Goal: Task Accomplishment & Management: Manage account settings

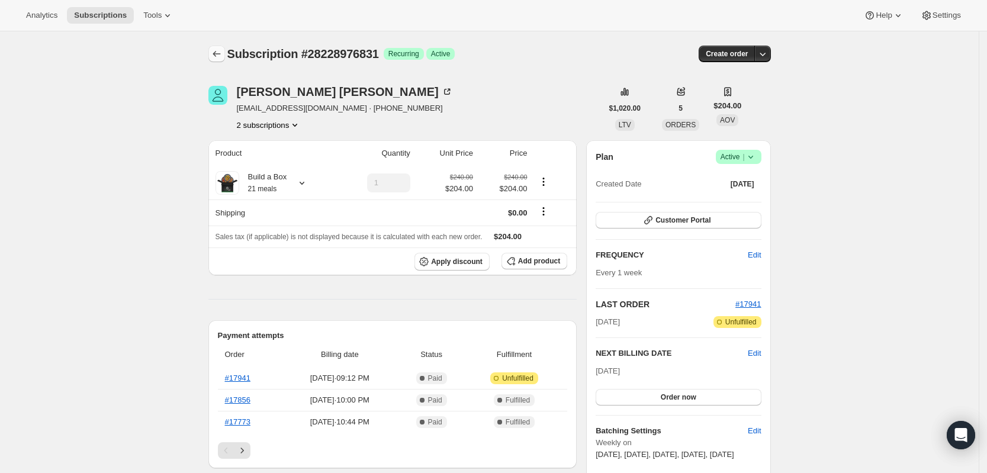
click at [219, 52] on icon "Subscriptions" at bounding box center [217, 54] width 8 height 6
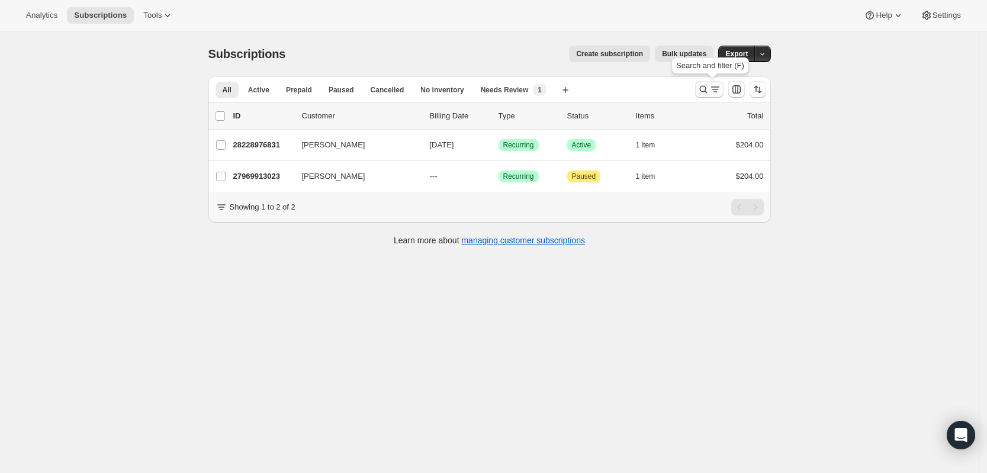
click at [701, 87] on button "Search and filter results" at bounding box center [709, 89] width 28 height 17
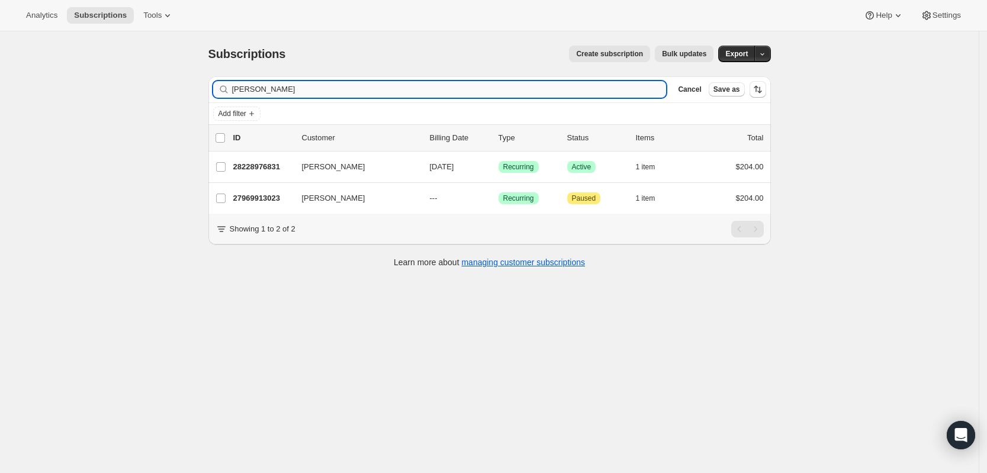
click at [460, 91] on input "[PERSON_NAME]" at bounding box center [449, 89] width 435 height 17
click at [444, 92] on input "[PERSON_NAME]" at bounding box center [449, 89] width 435 height 17
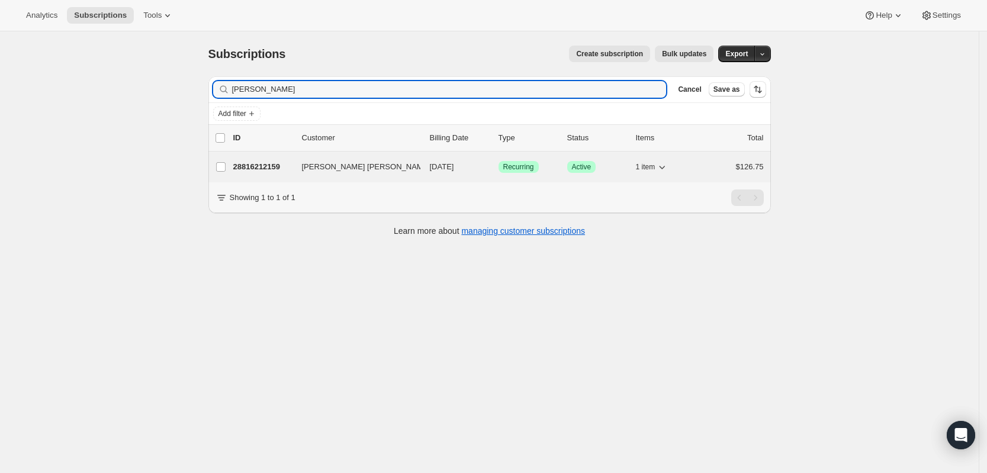
type input "[PERSON_NAME]"
click at [279, 168] on p "28816212159" at bounding box center [262, 167] width 59 height 12
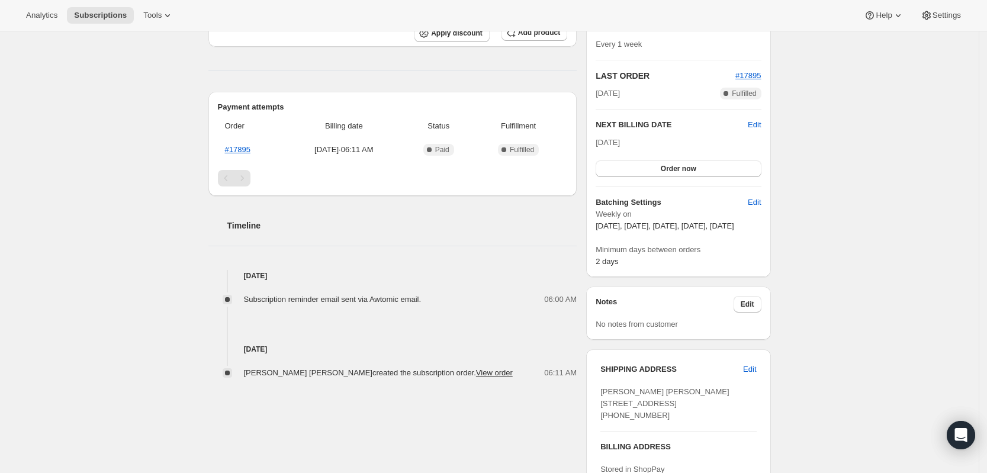
scroll to position [296, 0]
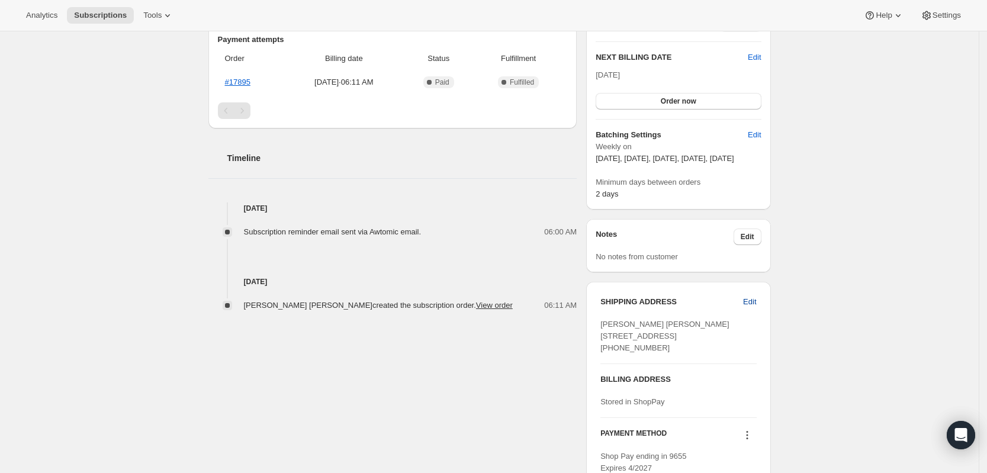
click at [750, 308] on span "Edit" at bounding box center [749, 302] width 13 height 12
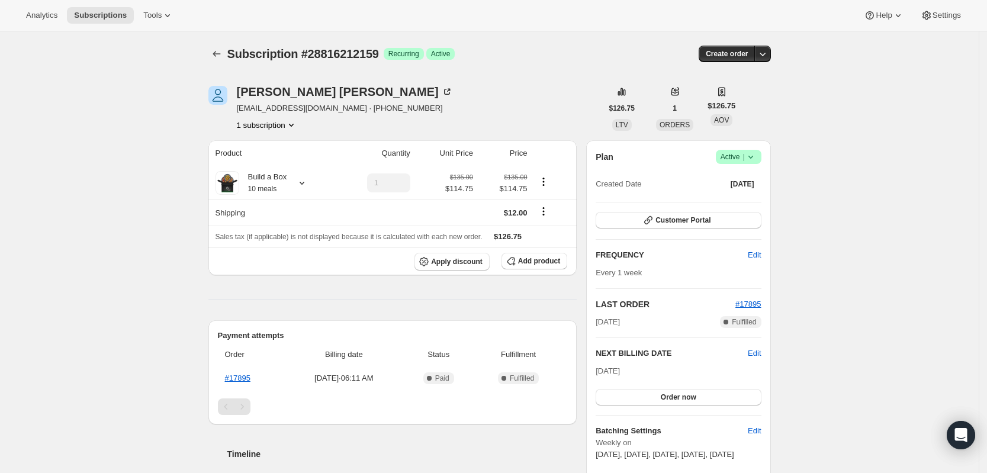
select select "NJ"
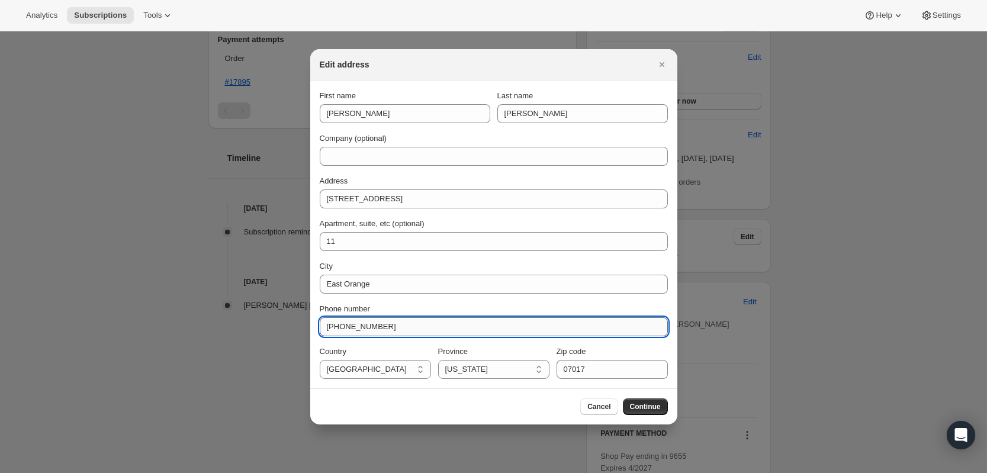
drag, startPoint x: 409, startPoint y: 330, endPoint x: 335, endPoint y: 330, distance: 74.0
click at [335, 330] on input "[PHONE_NUMBER]" at bounding box center [494, 326] width 348 height 19
paste input "[PHONE_NUMBER]"
click at [340, 325] on input "[PHONE_NUMBER]" at bounding box center [494, 326] width 348 height 19
type input "[PHONE_NUMBER]"
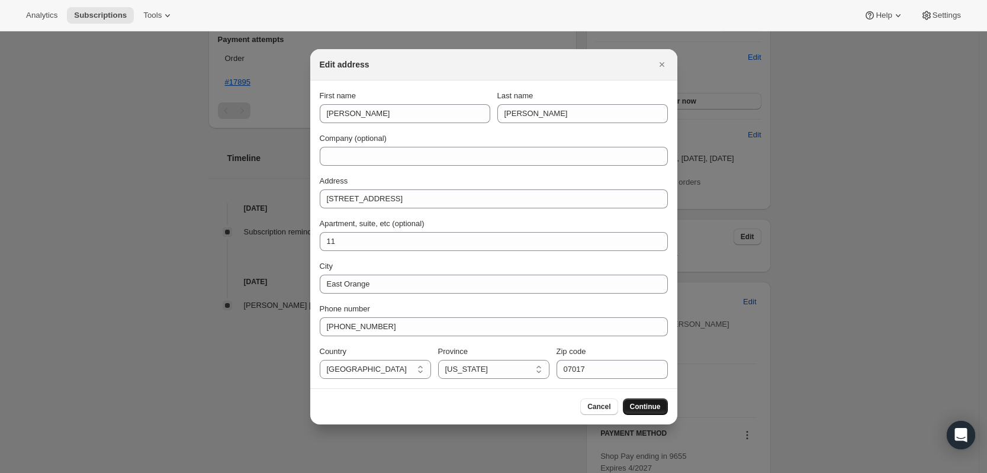
click at [644, 403] on span "Continue" at bounding box center [645, 406] width 31 height 9
click at [663, 67] on icon "Close" at bounding box center [662, 65] width 12 height 12
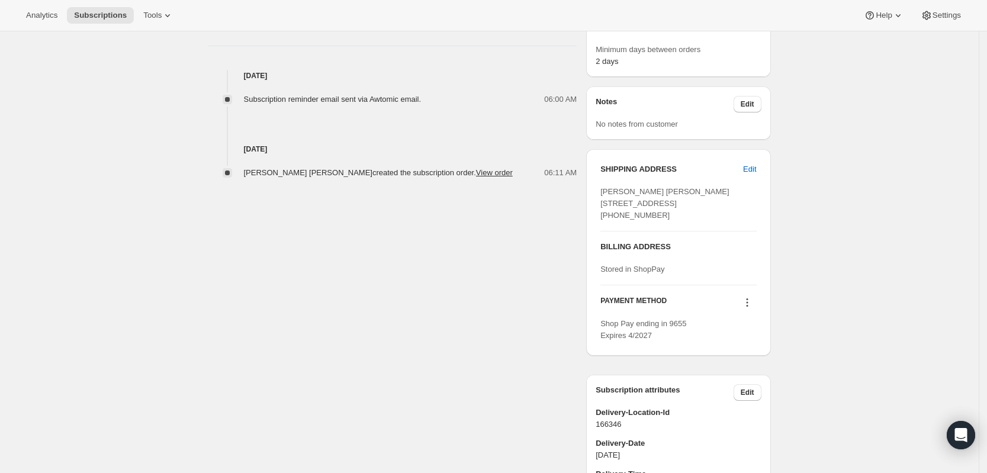
scroll to position [444, 0]
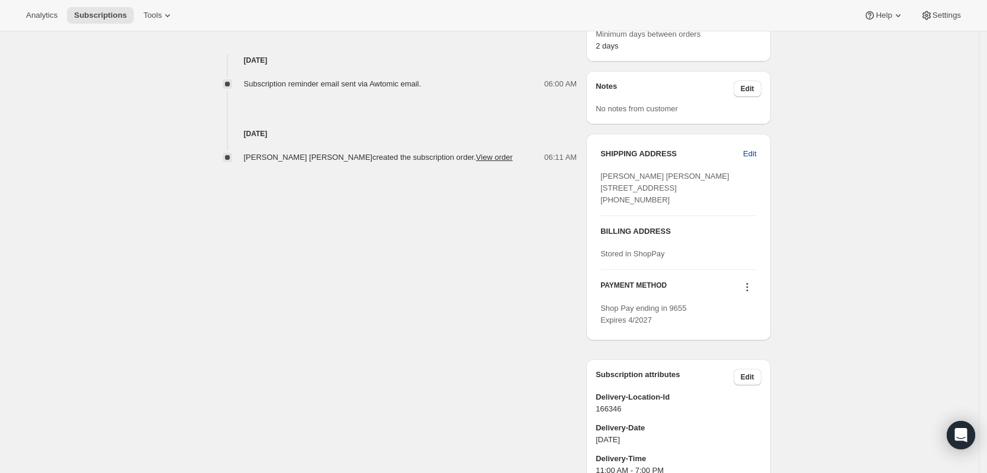
click at [751, 160] on span "Edit" at bounding box center [749, 154] width 13 height 12
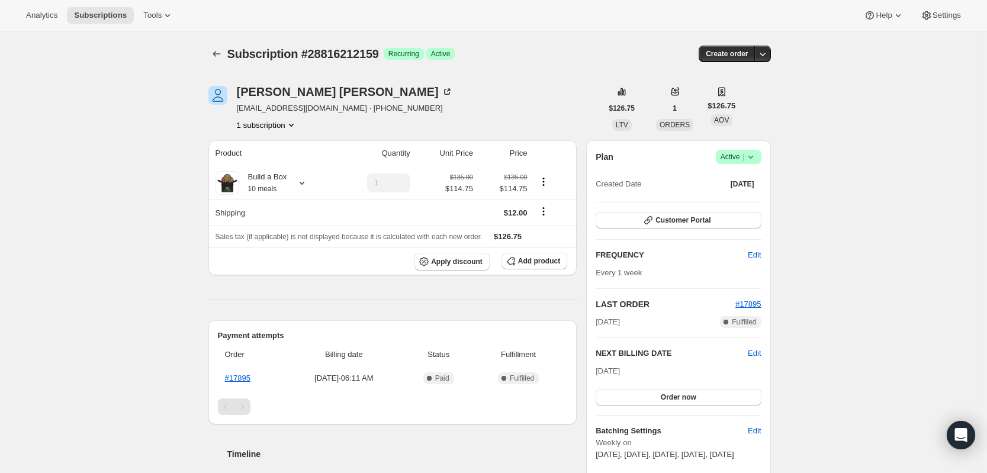
select select "NJ"
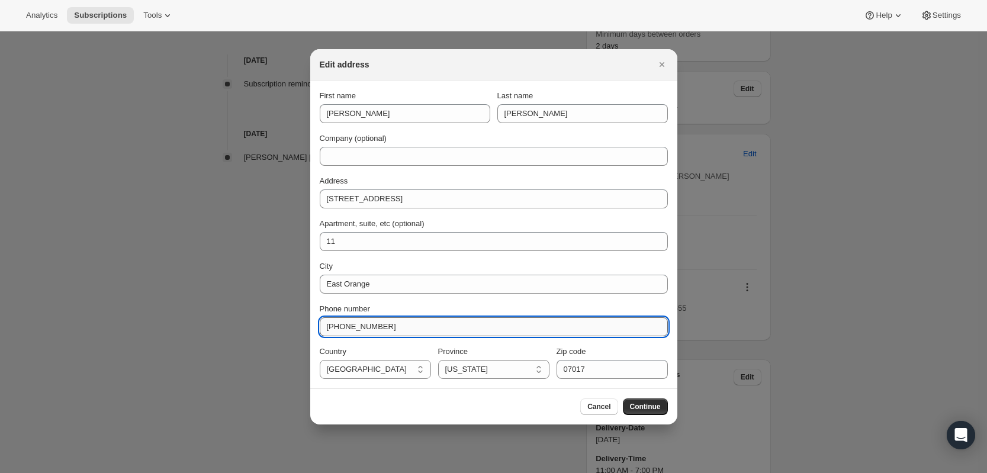
click at [416, 325] on input "[PHONE_NUMBER]" at bounding box center [494, 326] width 348 height 19
drag, startPoint x: 410, startPoint y: 327, endPoint x: 335, endPoint y: 330, distance: 75.3
click at [335, 330] on input "[PHONE_NUMBER]" at bounding box center [494, 326] width 348 height 19
paste input "1"
type input "[PHONE_NUMBER]"
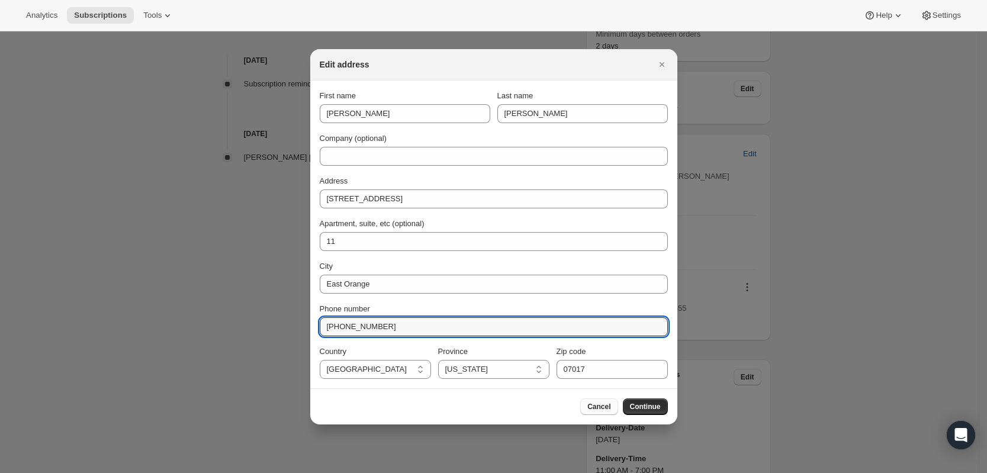
click at [586, 411] on button "Cancel" at bounding box center [598, 407] width 37 height 17
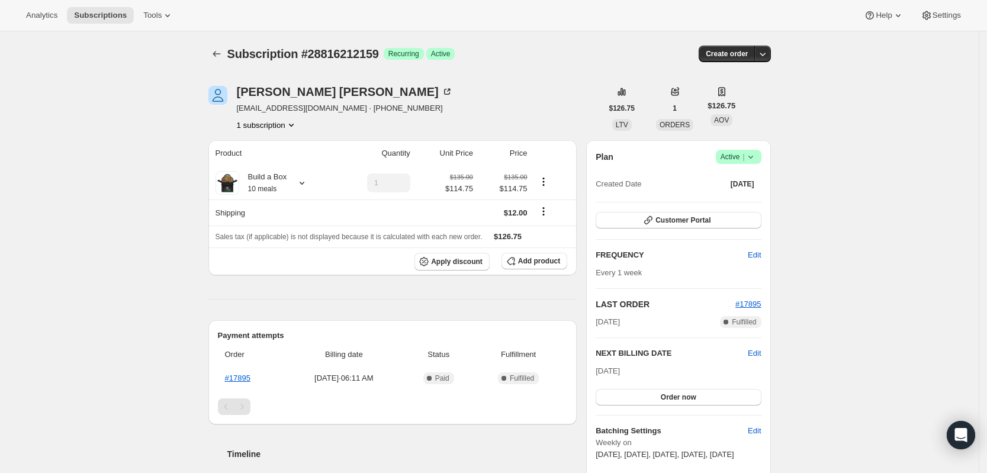
scroll to position [444, 0]
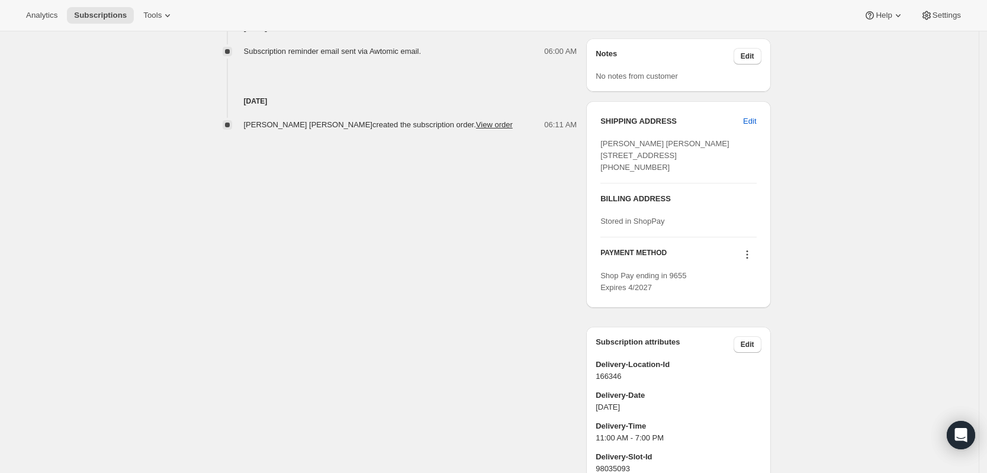
scroll to position [452, 0]
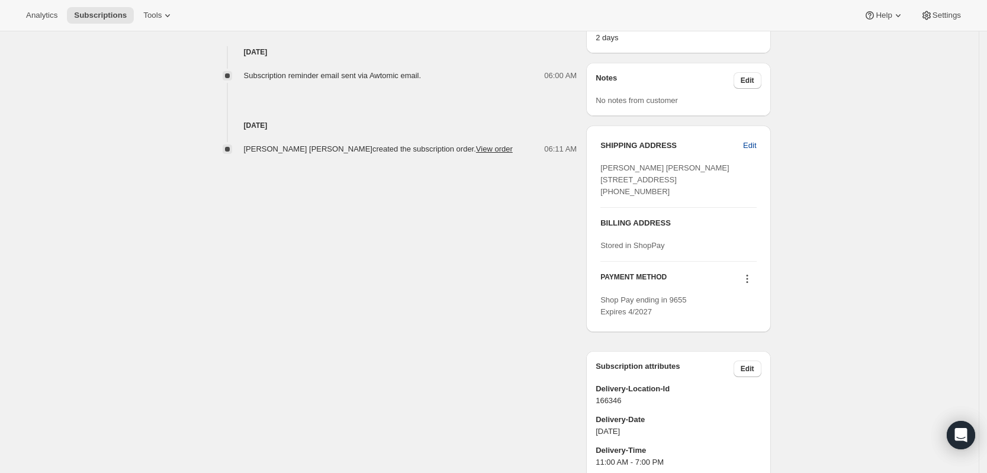
click at [748, 149] on button "Edit" at bounding box center [749, 145] width 27 height 19
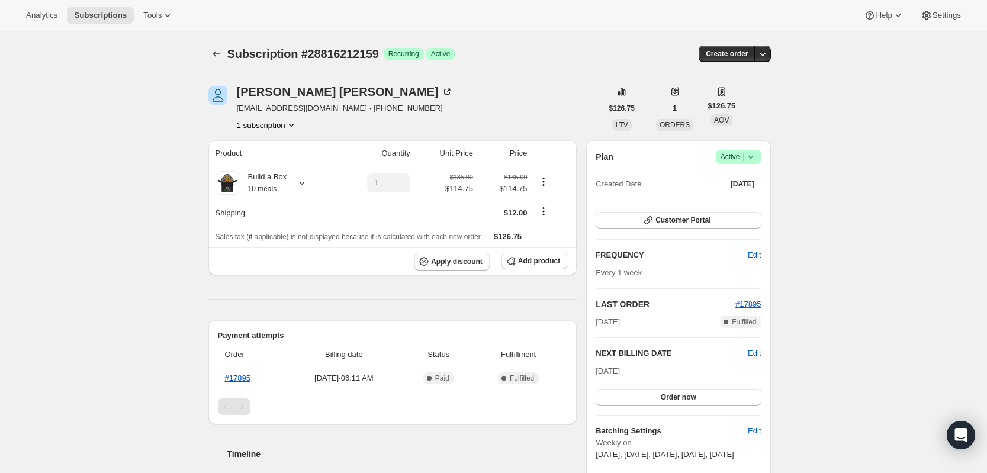
select select "NJ"
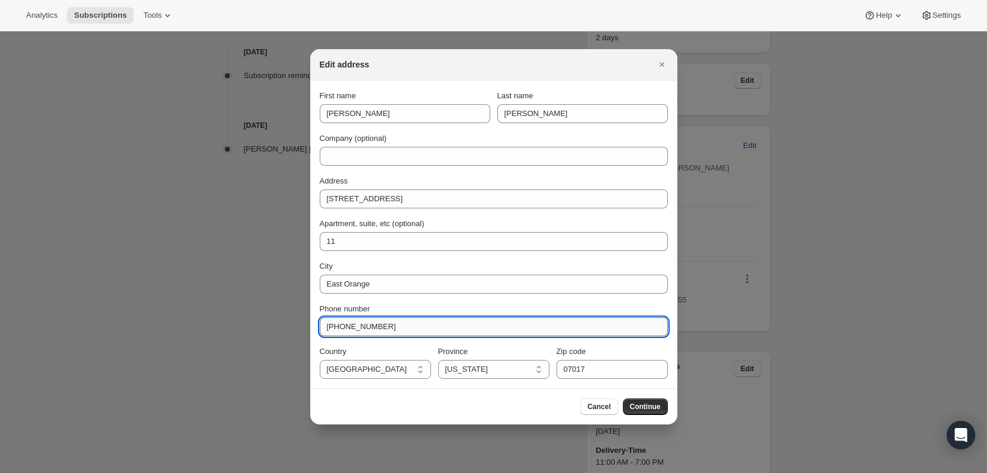
drag, startPoint x: 405, startPoint y: 325, endPoint x: 337, endPoint y: 328, distance: 68.1
click at [337, 328] on input "[PHONE_NUMBER]" at bounding box center [494, 326] width 348 height 19
paste input "[PHONE_NUMBER]"
click at [341, 328] on input "[PHONE_NUMBER]" at bounding box center [494, 326] width 348 height 19
click at [352, 328] on input "+1862-702-6166" at bounding box center [494, 326] width 348 height 19
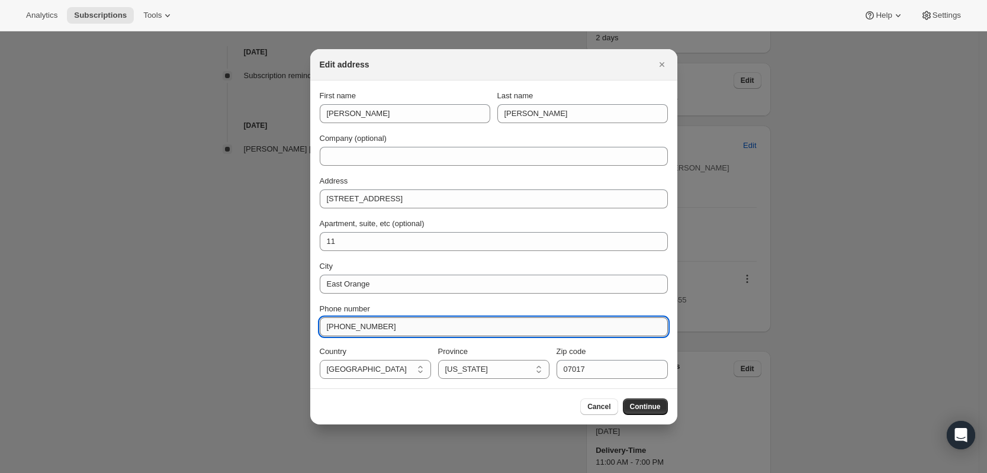
click at [365, 328] on input "+1862702-6166" at bounding box center [494, 326] width 348 height 19
click at [366, 328] on input "+1862702-6166" at bounding box center [494, 326] width 348 height 19
type input "+18627026166"
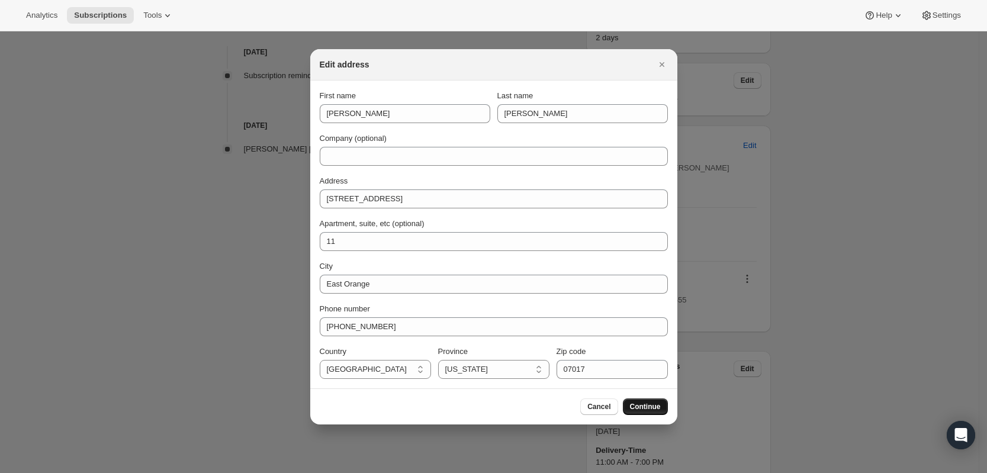
click at [644, 405] on span "Continue" at bounding box center [645, 406] width 31 height 9
click at [661, 66] on icon "Close" at bounding box center [662, 65] width 12 height 12
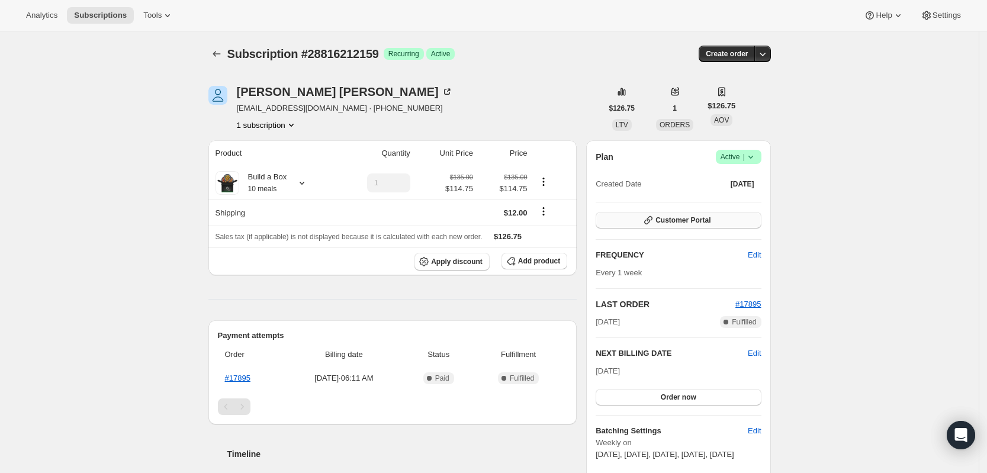
click at [670, 216] on span "Customer Portal" at bounding box center [683, 220] width 55 height 9
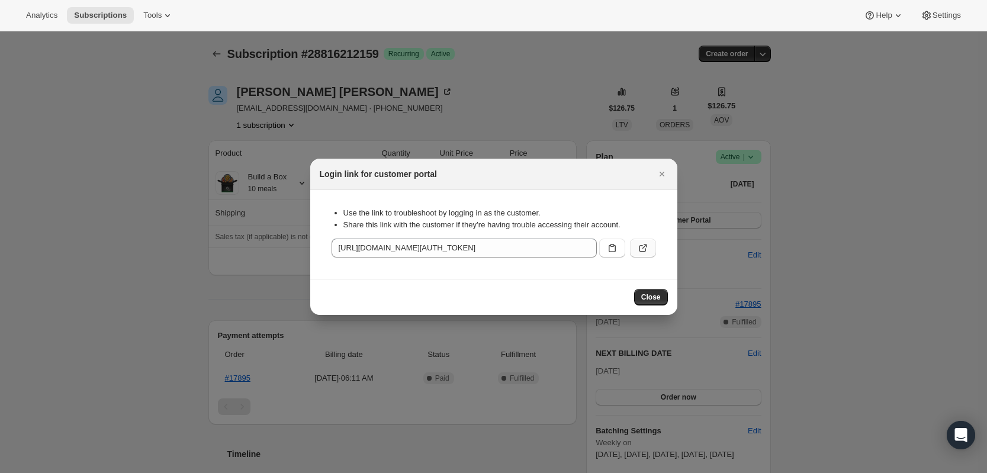
click at [645, 249] on icon ":r1i:" at bounding box center [642, 248] width 7 height 7
click at [664, 170] on icon "Close" at bounding box center [662, 174] width 12 height 12
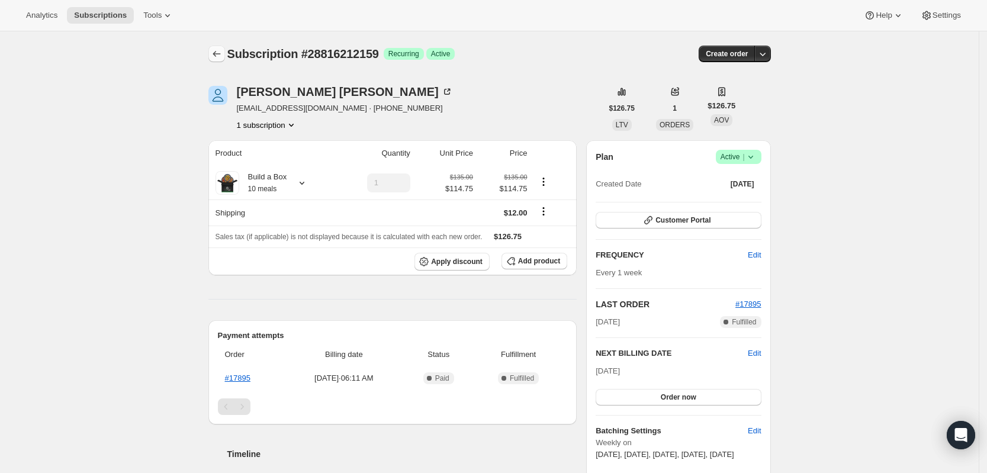
click at [220, 57] on icon "Subscriptions" at bounding box center [217, 54] width 12 height 12
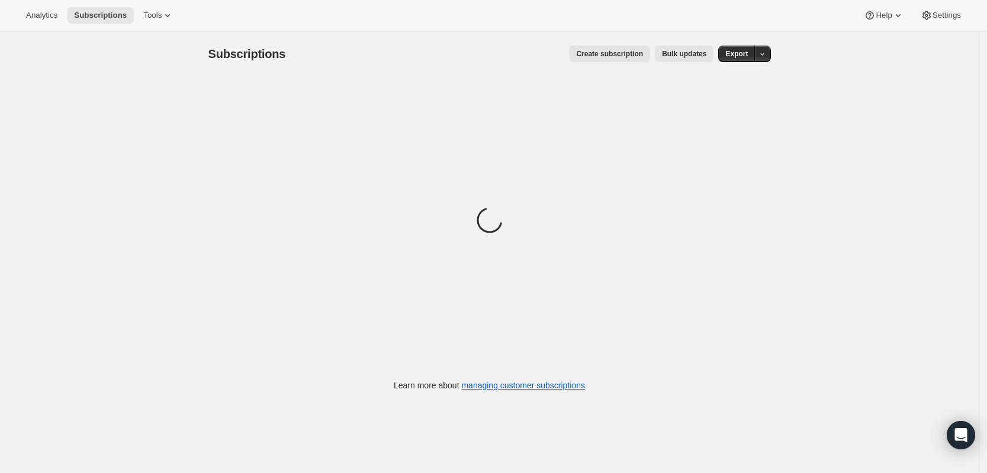
click at [847, 226] on div "Subscriptions. This page is ready Subscriptions Create subscription Bulk update…" at bounding box center [489, 267] width 979 height 473
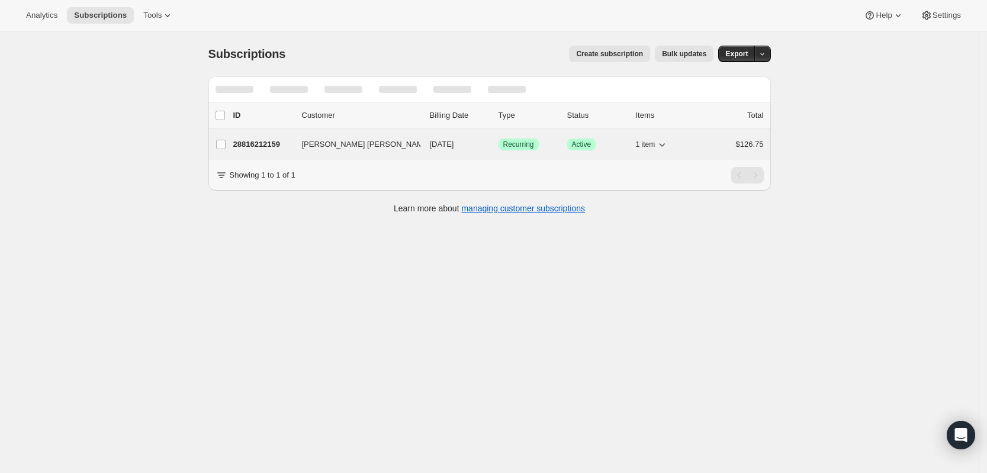
click at [326, 143] on span "[PERSON_NAME] [PERSON_NAME]" at bounding box center [366, 145] width 129 height 12
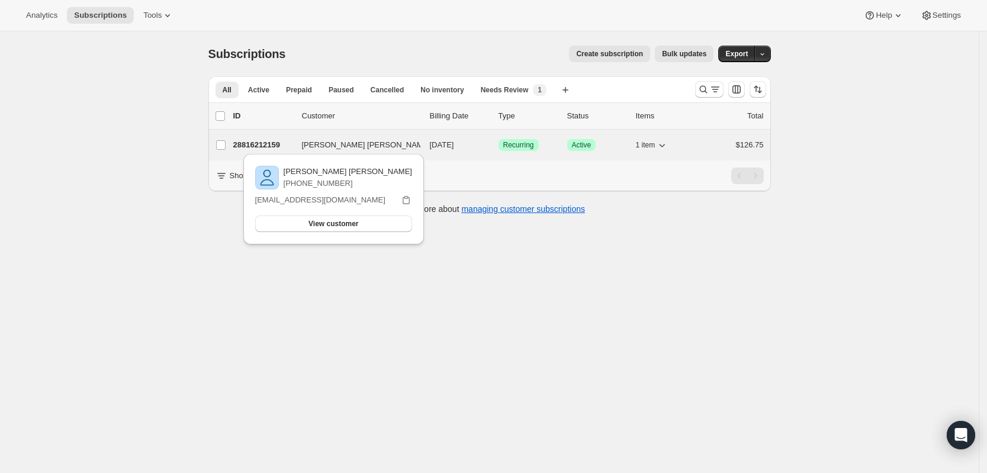
click at [266, 143] on p "28816212159" at bounding box center [262, 145] width 59 height 12
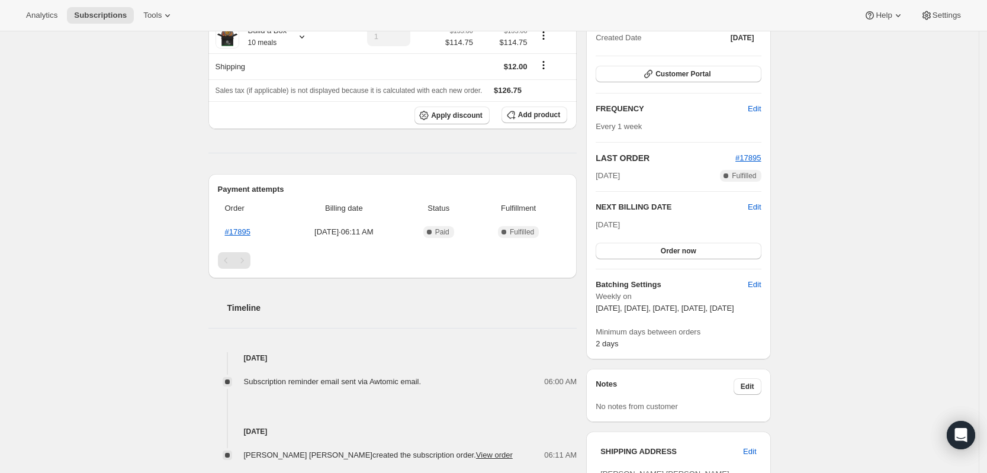
scroll to position [148, 0]
click at [667, 67] on button "Customer Portal" at bounding box center [678, 72] width 165 height 17
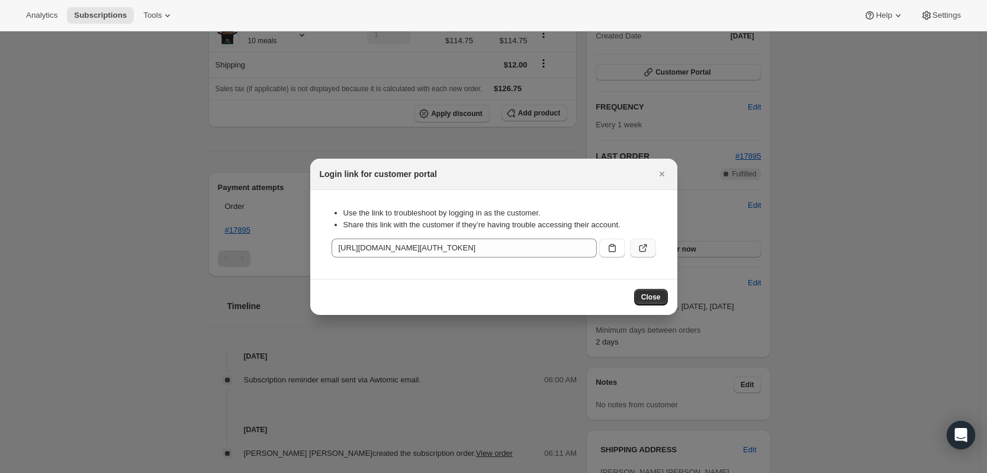
click at [634, 248] on button ":r5a:" at bounding box center [643, 248] width 26 height 19
